Goal: Find specific page/section: Find specific page/section

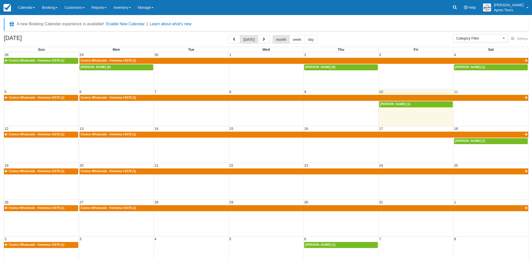
select select
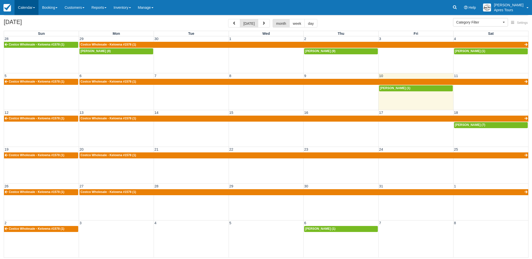
click at [25, 9] on link "Calendar" at bounding box center [27, 7] width 24 height 15
click at [25, 33] on link "Inventory" at bounding box center [35, 32] width 40 height 11
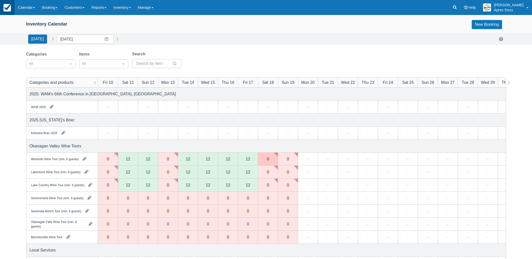
click at [5, 8] on img at bounding box center [8, 8] width 8 height 8
